Goal: Task Accomplishment & Management: Manage account settings

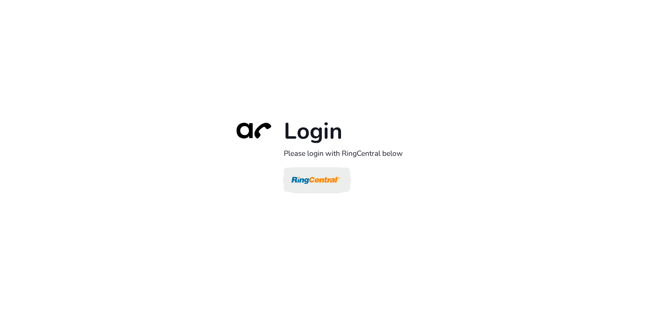
click at [327, 178] on img at bounding box center [315, 180] width 48 height 23
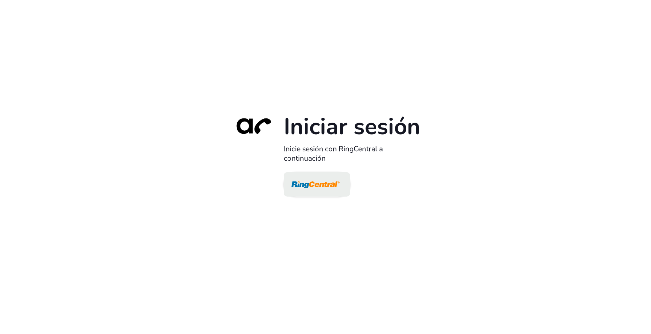
click at [333, 177] on img at bounding box center [315, 184] width 48 height 23
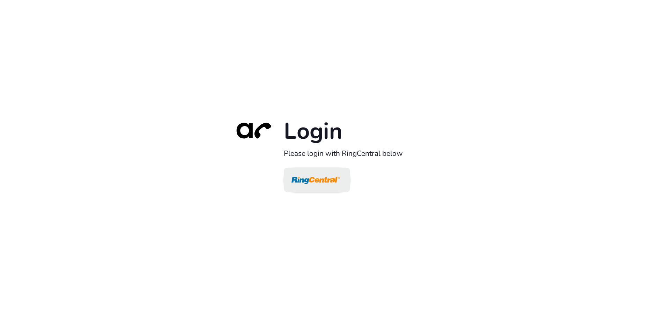
click at [322, 181] on img at bounding box center [315, 180] width 48 height 23
click at [338, 182] on img at bounding box center [315, 180] width 48 height 23
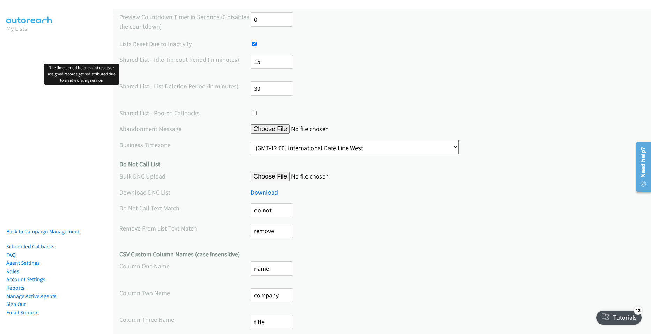
scroll to position [310, 0]
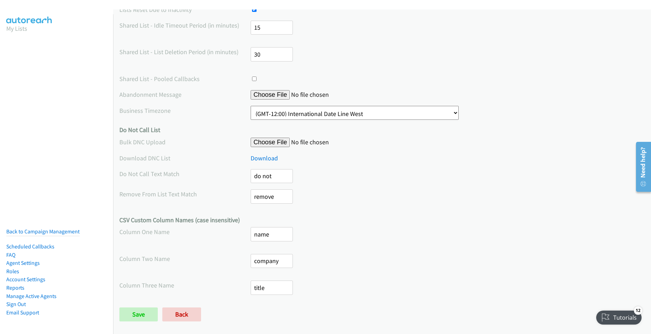
click at [279, 140] on input "file" at bounding box center [304, 141] width 107 height 9
type input "C:\fakepath\Bank Of america.xlsx"
click at [144, 307] on input "Save" at bounding box center [138, 314] width 38 height 14
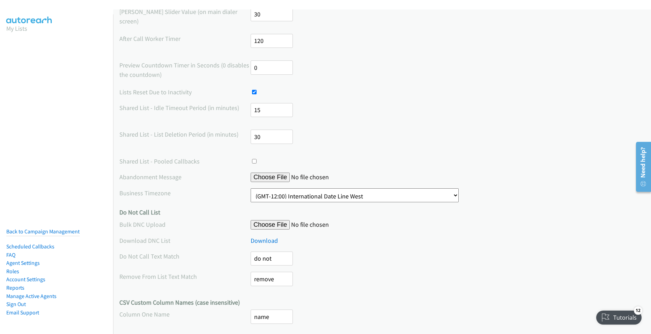
scroll to position [332, 0]
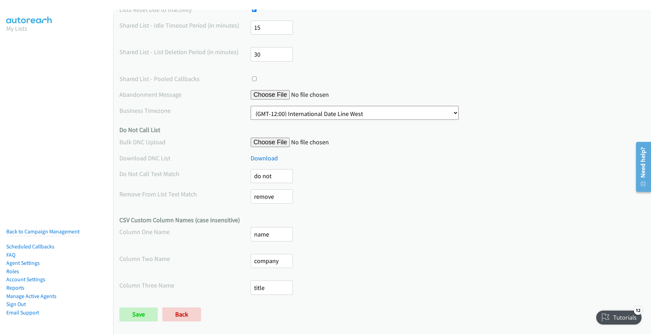
click at [5, 40] on aside "My Lists Back to Campaign Management Scheduled Callbacks FAQ Agent Settings Rol…" at bounding box center [56, 29] width 113 height 31
click at [5, 38] on aside "My Lists Back to Campaign Management Scheduled Callbacks FAQ Agent Settings Rol…" at bounding box center [56, 29] width 113 height 31
click at [27, 27] on section "My Lists" at bounding box center [56, 28] width 100 height 9
click at [23, 29] on link "My Lists" at bounding box center [16, 28] width 21 height 8
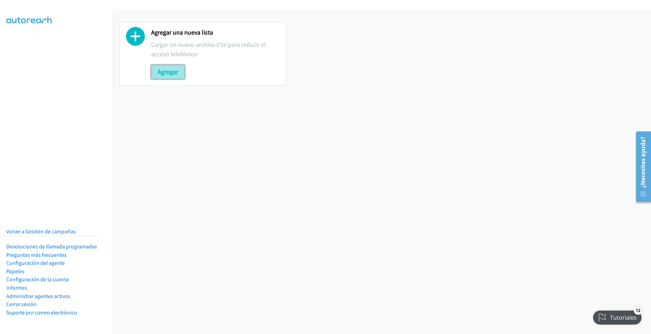
click at [179, 70] on button "Agregar" at bounding box center [167, 72] width 33 height 14
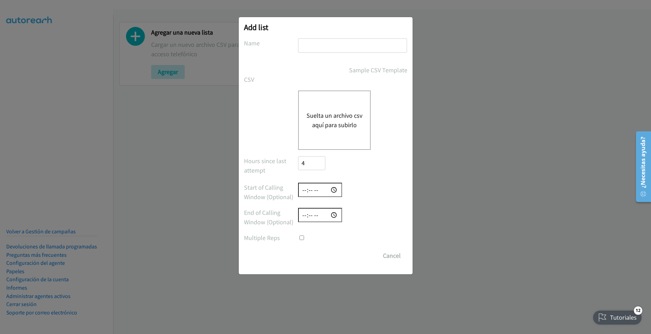
click at [350, 48] on input "text" at bounding box center [352, 45] width 109 height 14
type input "rere"
click at [353, 108] on div "Suelta un archivo csv aquí para subirlo" at bounding box center [334, 119] width 73 height 59
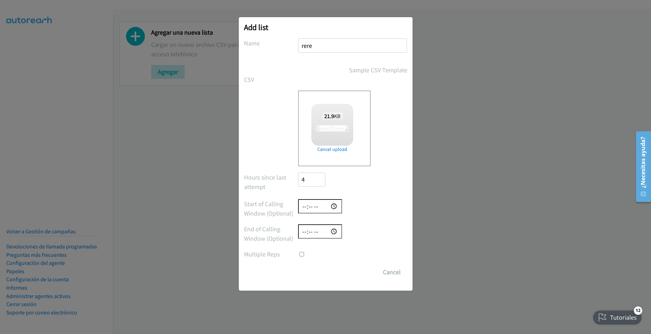
checkbox input "true"
click at [320, 268] on input "Save List" at bounding box center [321, 272] width 47 height 14
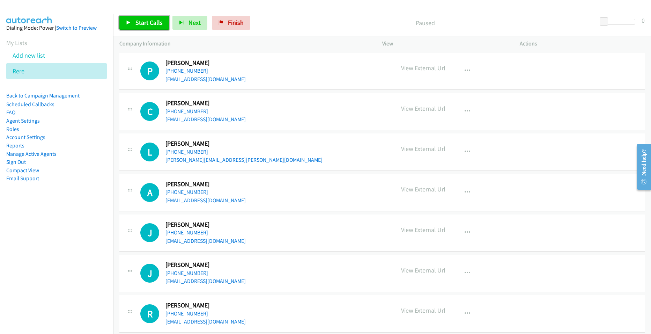
click at [160, 22] on span "Start Calls" at bounding box center [148, 22] width 27 height 8
click at [188, 25] on span "Next" at bounding box center [183, 22] width 12 height 8
click at [212, 25] on link "Finish" at bounding box center [219, 23] width 38 height 14
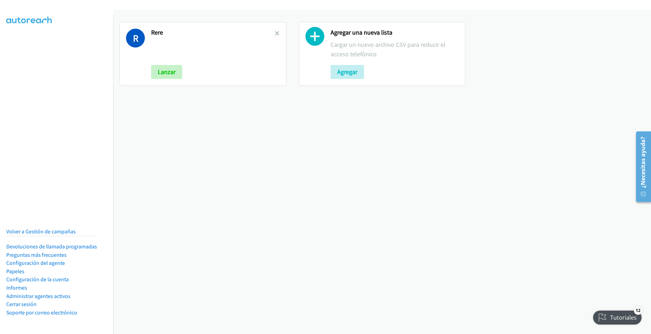
click at [203, 54] on p at bounding box center [213, 49] width 124 height 19
click at [179, 68] on button "Lanzar" at bounding box center [166, 72] width 31 height 14
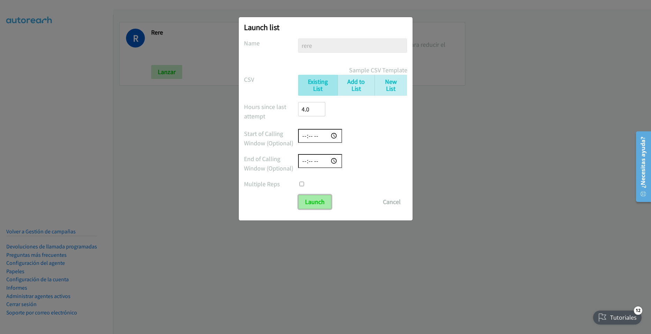
click at [326, 198] on input "Launch" at bounding box center [314, 202] width 33 height 14
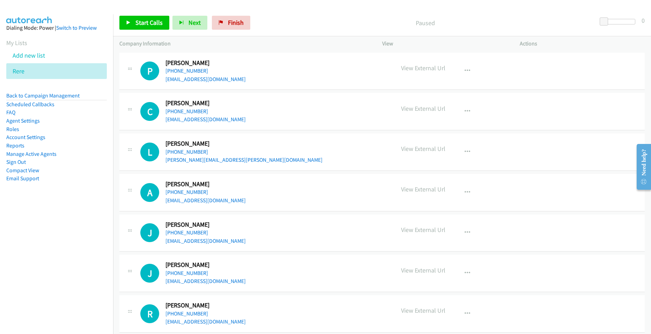
click at [355, 15] on div "Start Calls Pause Next Finish Paused 0" at bounding box center [382, 22] width 538 height 27
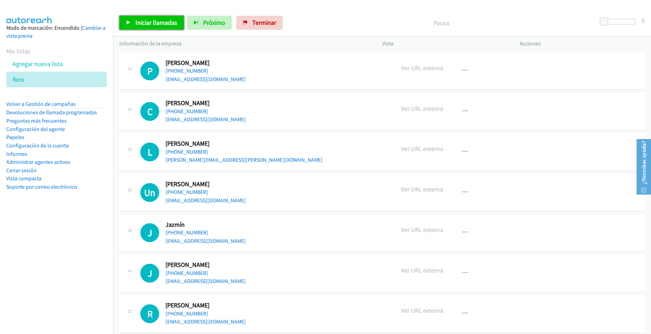
click at [142, 23] on span "Iniciar llamadas" at bounding box center [156, 22] width 42 height 8
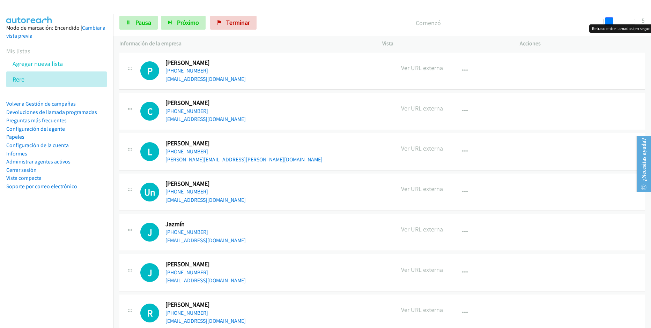
drag, startPoint x: 604, startPoint y: 18, endPoint x: 609, endPoint y: 20, distance: 5.1
click at [609, 20] on span at bounding box center [609, 21] width 8 height 8
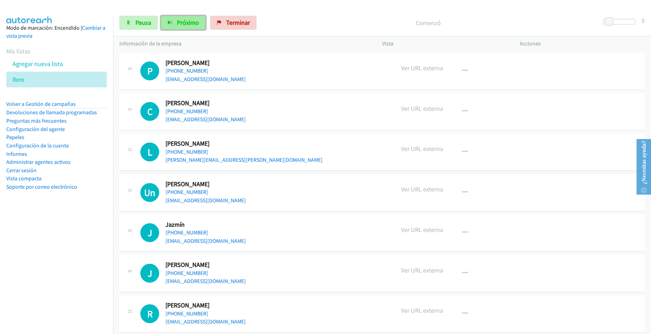
click at [182, 22] on span "Próximo" at bounding box center [188, 22] width 22 height 8
click at [191, 27] on button "Próximo" at bounding box center [183, 23] width 45 height 14
click at [228, 23] on span "Terminar" at bounding box center [238, 22] width 24 height 8
click at [148, 25] on span "Pausa" at bounding box center [143, 22] width 16 height 8
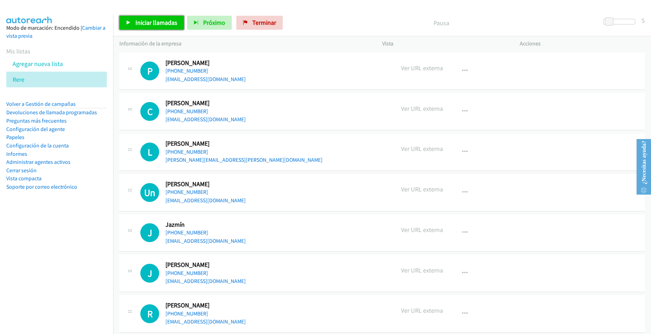
click at [169, 25] on span "Iniciar llamadas" at bounding box center [156, 22] width 42 height 8
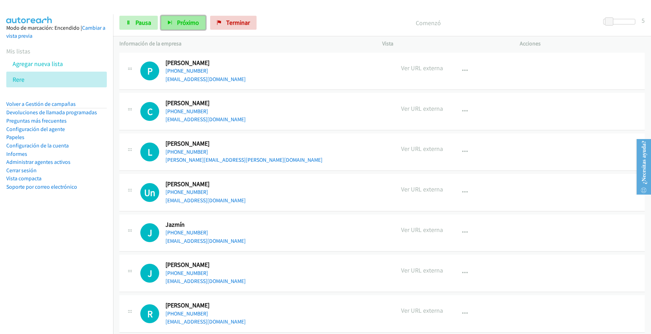
click at [170, 22] on icon "button" at bounding box center [169, 23] width 5 height 5
click at [183, 20] on span "Próximo" at bounding box center [188, 22] width 22 height 8
click at [198, 24] on span "Próximo" at bounding box center [188, 22] width 22 height 8
click at [168, 21] on icon "button" at bounding box center [169, 23] width 5 height 5
click at [181, 23] on span "Próximo" at bounding box center [188, 22] width 22 height 8
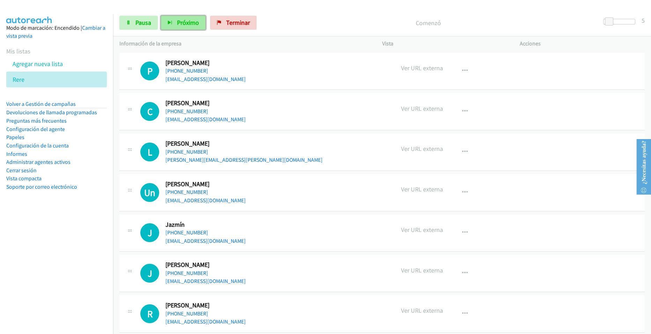
click at [195, 24] on span "Próximo" at bounding box center [188, 22] width 22 height 8
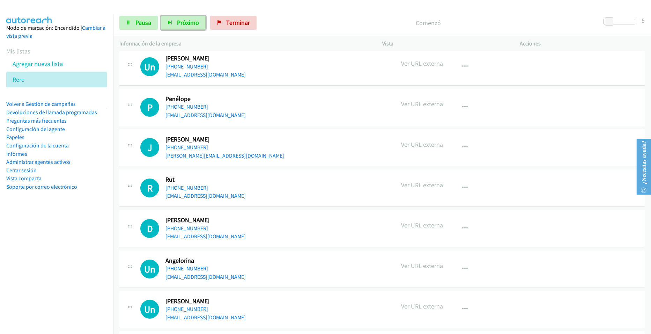
scroll to position [244, 0]
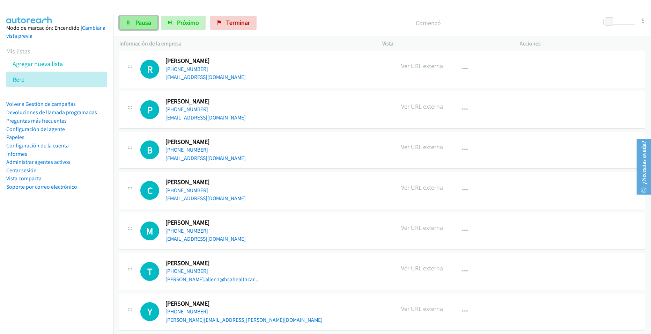
click at [152, 26] on link "Pausa" at bounding box center [138, 23] width 38 height 14
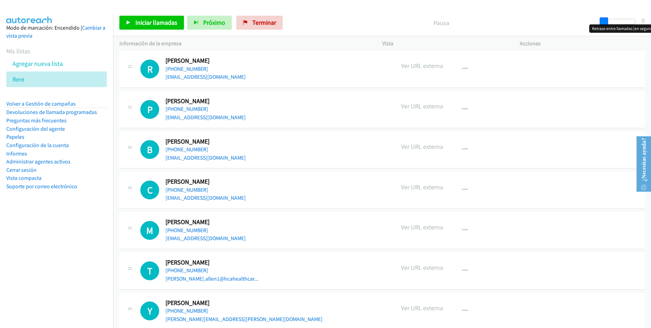
drag, startPoint x: 606, startPoint y: 22, endPoint x: 592, endPoint y: 21, distance: 14.4
click at [592, 21] on div "Iniciar llamadas Pausa Próximo Terminar Pausa 0" at bounding box center [382, 22] width 538 height 27
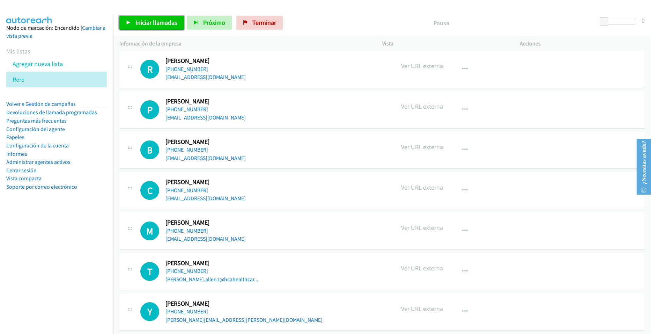
click at [173, 25] on span "Iniciar llamadas" at bounding box center [156, 22] width 42 height 8
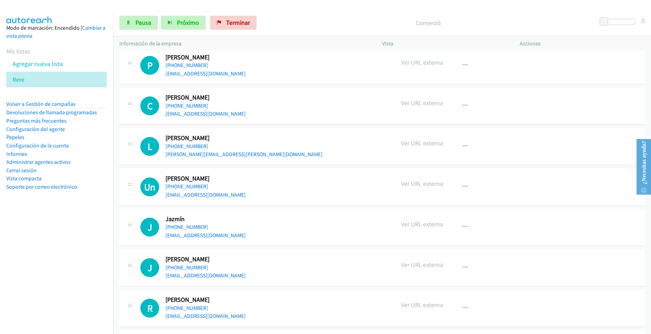
scroll to position [0, 0]
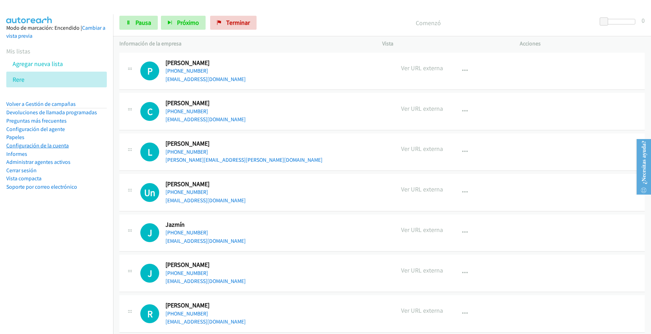
click at [57, 148] on link "Configuración de la cuenta" at bounding box center [37, 145] width 62 height 7
click at [140, 23] on span "Pausa" at bounding box center [143, 22] width 16 height 8
click at [154, 28] on link "Iniciar llamadas" at bounding box center [151, 23] width 65 height 14
click at [173, 24] on button "Próximo" at bounding box center [183, 23] width 45 height 14
click at [200, 21] on button "Próximo" at bounding box center [183, 23] width 45 height 14
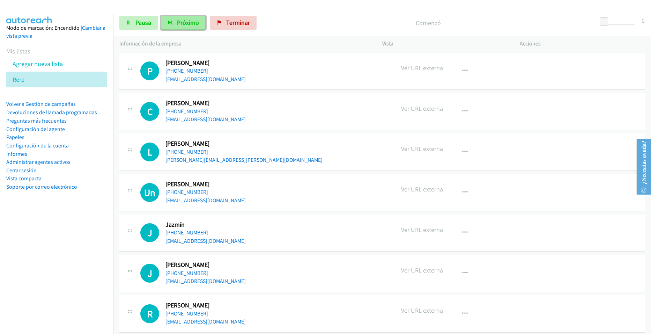
click at [194, 22] on span "Próximo" at bounding box center [188, 22] width 22 height 8
click at [135, 28] on link "Pausa" at bounding box center [138, 23] width 38 height 14
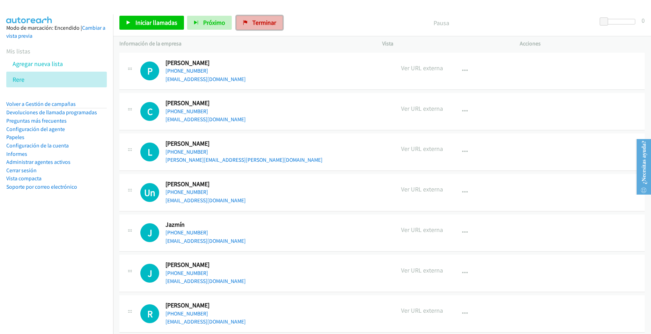
click at [262, 27] on link "Terminar" at bounding box center [259, 23] width 46 height 14
click at [59, 147] on link "Configuración de la cuenta" at bounding box center [37, 145] width 62 height 7
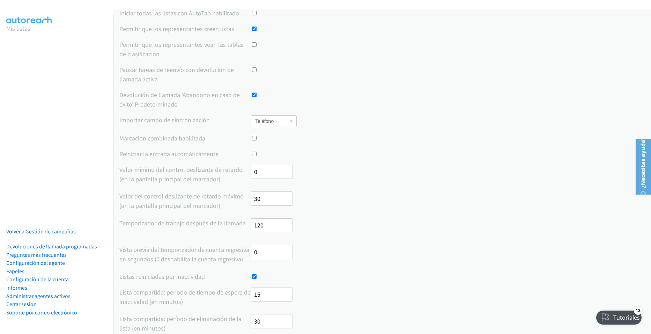
scroll to position [81, 0]
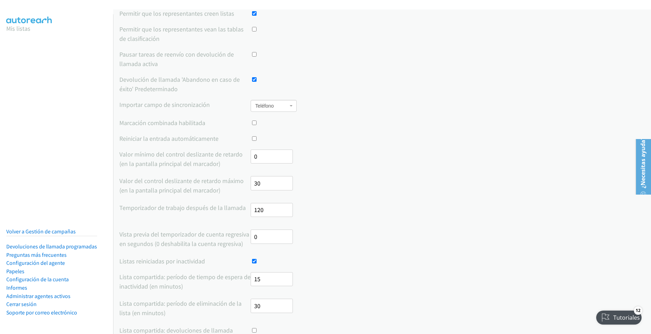
click at [255, 183] on input "30" at bounding box center [272, 183] width 42 height 14
type input "5"
click at [276, 213] on input "120" at bounding box center [272, 210] width 42 height 14
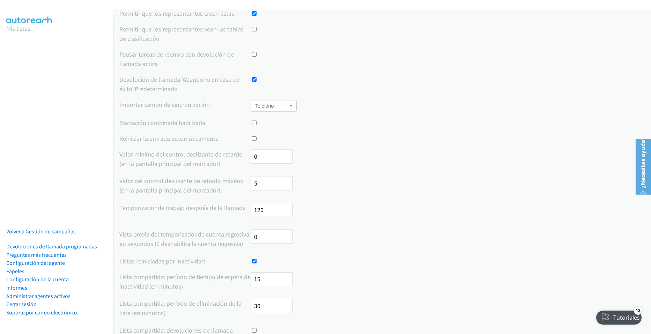
click at [276, 213] on input "120" at bounding box center [272, 210] width 42 height 14
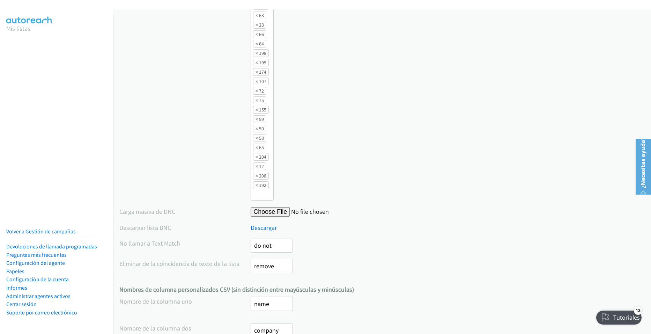
scroll to position [563, 0]
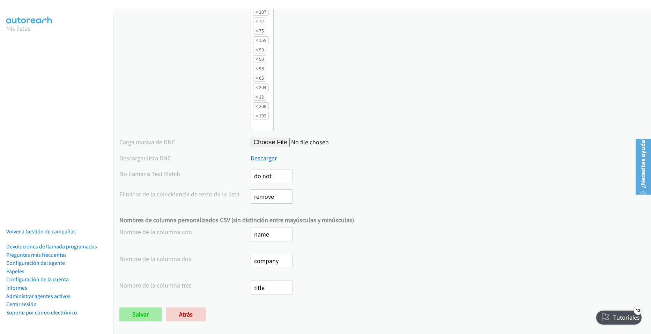
type input "5"
click at [141, 307] on input "Save" at bounding box center [140, 314] width 42 height 14
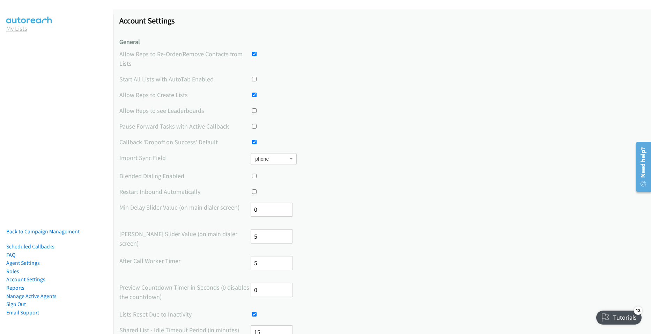
click at [17, 25] on link "My Lists" at bounding box center [16, 28] width 21 height 8
click at [61, 228] on link "Back to Campaign Management" at bounding box center [42, 231] width 73 height 7
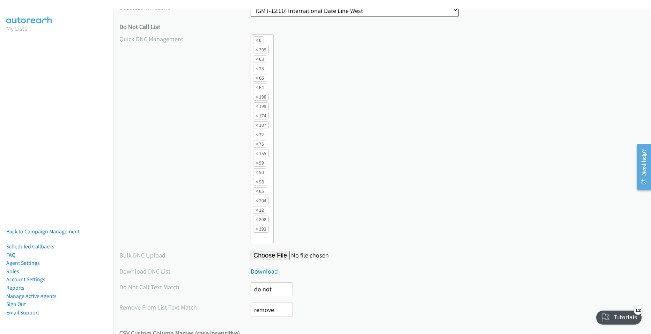
scroll to position [526, 0]
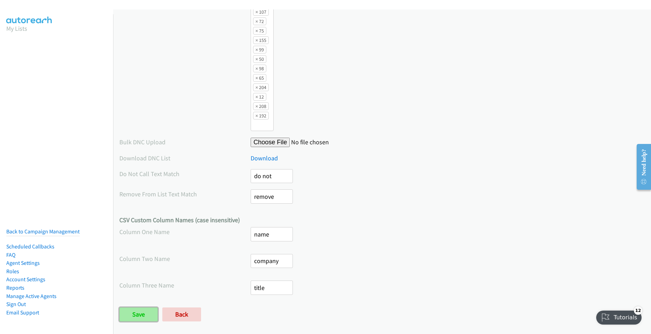
click at [152, 307] on input "Save" at bounding box center [138, 314] width 38 height 14
click at [43, 276] on link "Account Settings" at bounding box center [25, 279] width 39 height 7
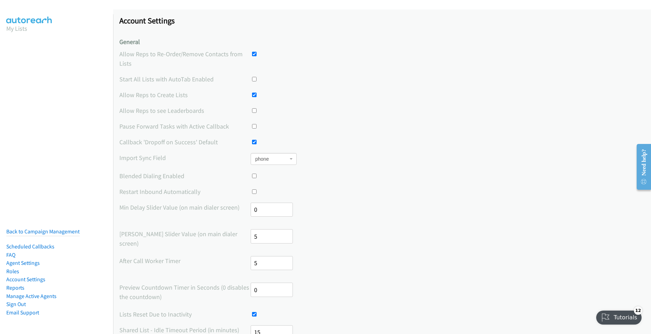
click at [38, 24] on section "My Lists" at bounding box center [56, 28] width 100 height 9
click at [17, 268] on link "Roles" at bounding box center [12, 271] width 13 height 7
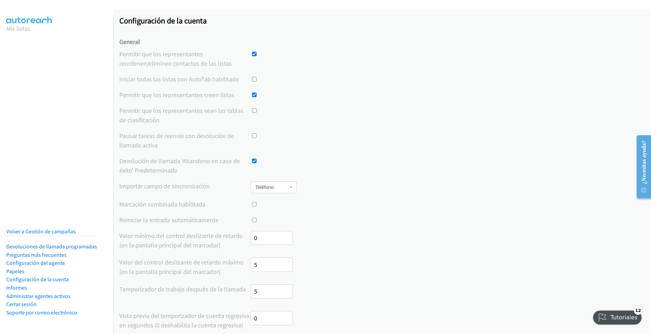
scroll to position [81, 0]
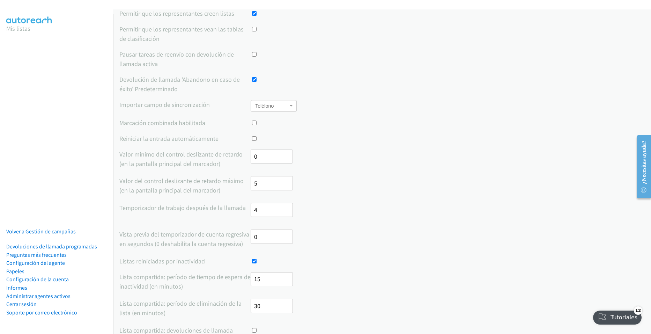
click at [286, 212] on input "4" at bounding box center [272, 210] width 42 height 14
click at [286, 212] on input "3" at bounding box center [272, 210] width 42 height 14
click at [286, 212] on input "2" at bounding box center [272, 210] width 42 height 14
type input "1"
click at [286, 212] on input "1" at bounding box center [272, 210] width 42 height 14
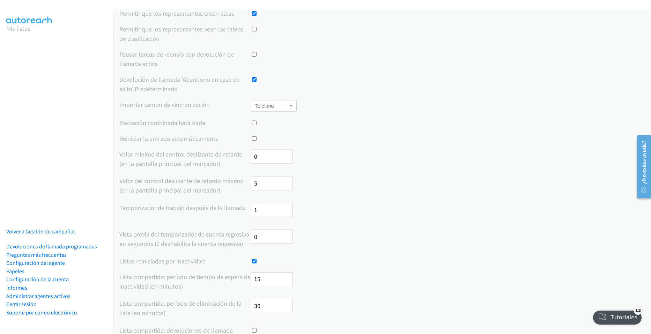
click at [280, 185] on input "5" at bounding box center [272, 183] width 42 height 14
click at [285, 185] on input "4" at bounding box center [272, 183] width 42 height 14
click at [285, 185] on input "3" at bounding box center [272, 183] width 42 height 14
click at [285, 185] on input "2" at bounding box center [272, 183] width 42 height 14
type input "1"
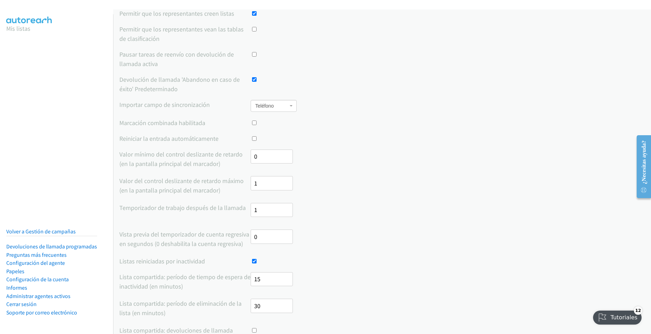
click at [285, 185] on input "1" at bounding box center [272, 183] width 42 height 14
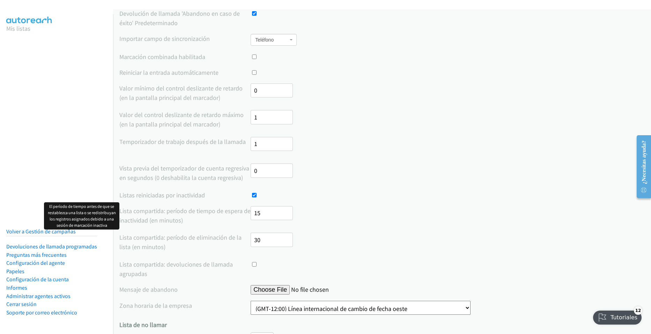
scroll to position [163, 0]
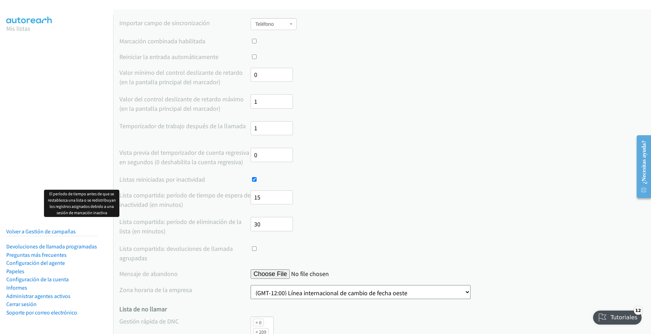
click at [271, 198] on input "15" at bounding box center [272, 197] width 42 height 14
click at [78, 162] on nav "Mis listas Volver a Gestión de campañas Devoluciones de llamada programadas Pre…" at bounding box center [56, 181] width 113 height 334
click at [281, 197] on input "15" at bounding box center [272, 197] width 42 height 14
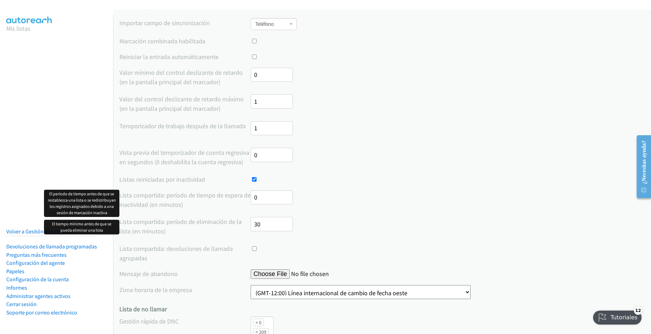
type input "0"
click at [277, 224] on input "30" at bounding box center [272, 224] width 42 height 14
type input "1"
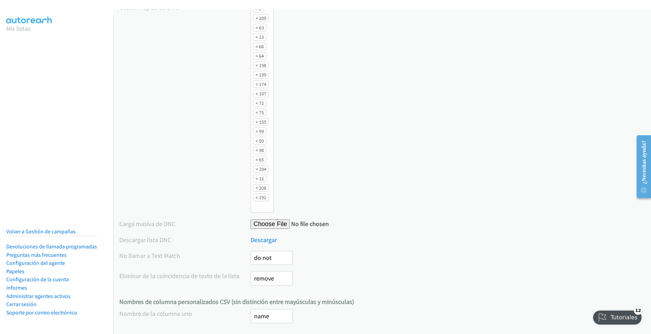
scroll to position [563, 0]
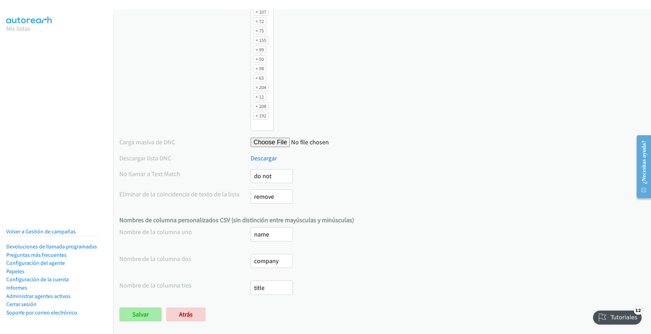
type input "0"
click at [152, 309] on input "Save" at bounding box center [140, 314] width 42 height 14
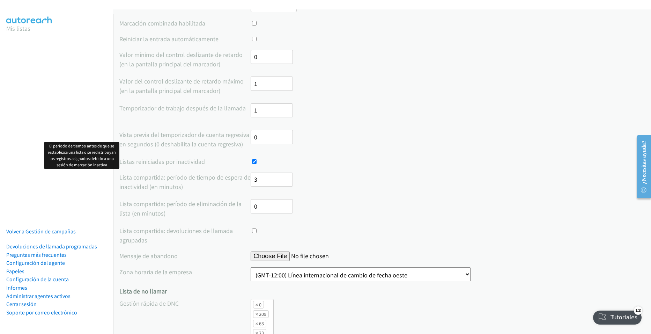
scroll to position [262, 0]
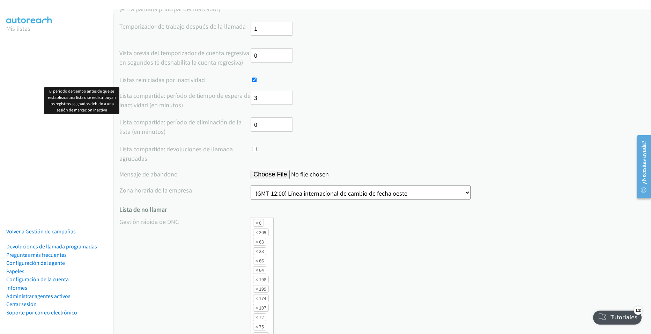
click at [286, 98] on input "3" at bounding box center [272, 98] width 42 height 14
click at [284, 99] on input "3" at bounding box center [272, 98] width 42 height 14
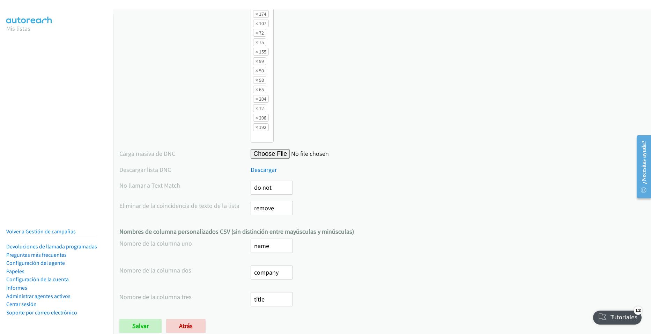
scroll to position [563, 0]
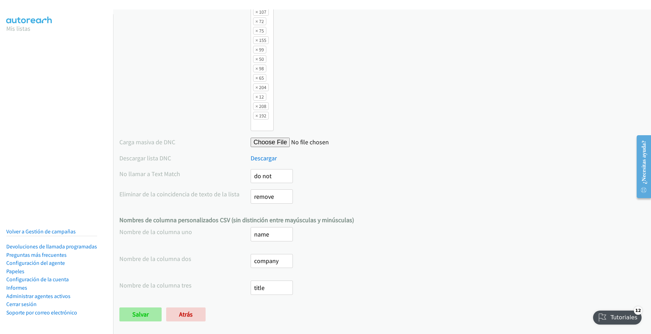
type input "2"
click at [148, 311] on input "Save" at bounding box center [140, 314] width 42 height 14
type input "3"
click at [142, 307] on input "Save" at bounding box center [140, 314] width 42 height 14
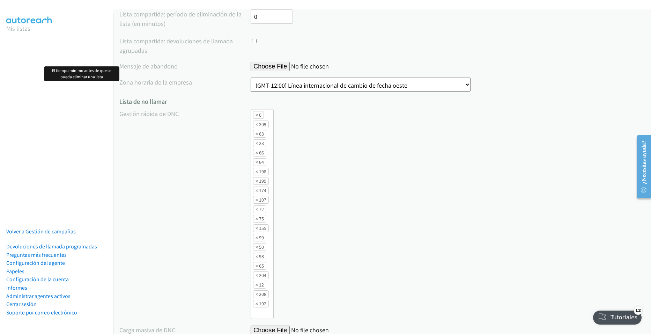
scroll to position [289, 0]
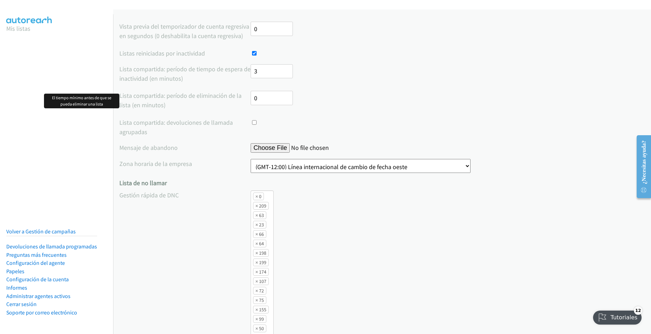
click at [270, 103] on input "0" at bounding box center [272, 98] width 42 height 14
type input "1"
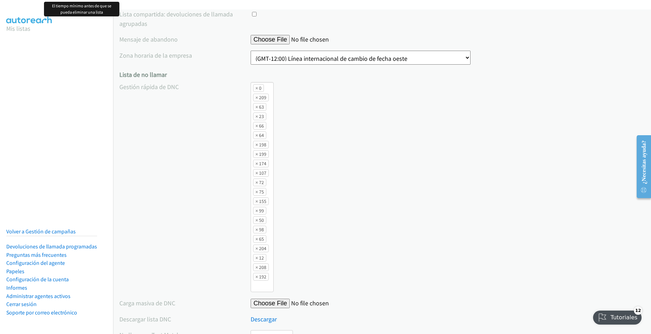
scroll to position [563, 0]
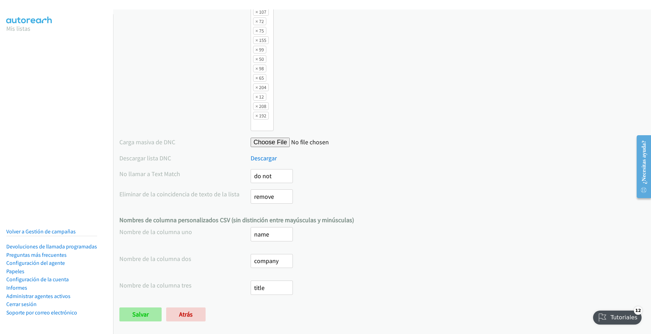
type input "5"
click at [155, 312] on input "Save" at bounding box center [140, 314] width 42 height 14
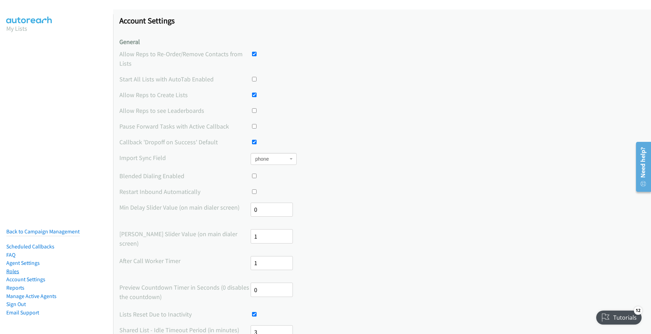
click at [16, 268] on link "Roles" at bounding box center [12, 271] width 13 height 7
